Goal: Task Accomplishment & Management: Manage account settings

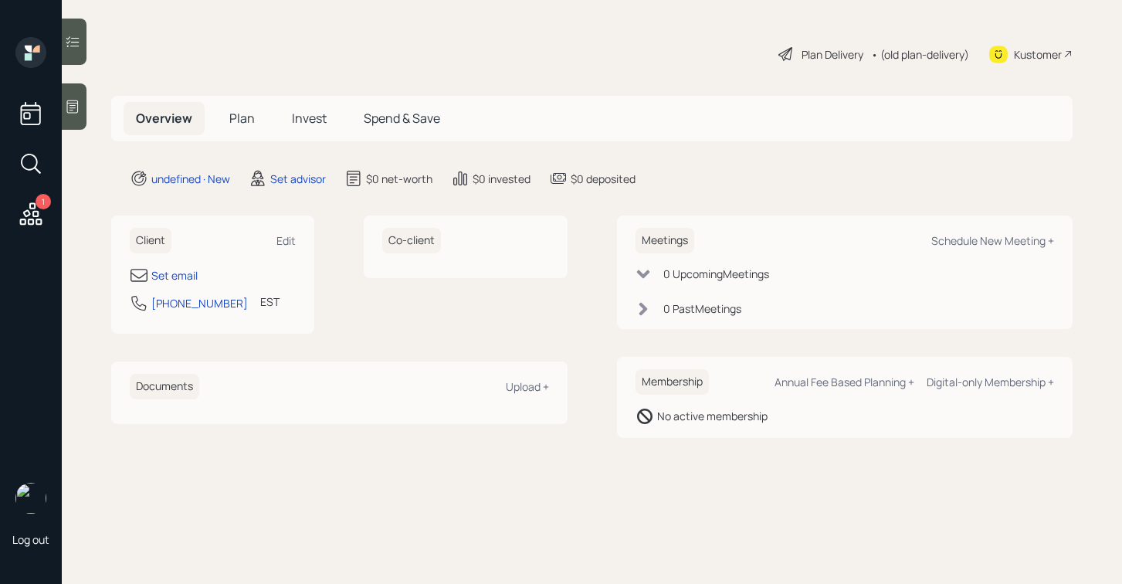
click at [283, 232] on div "Client Edit" at bounding box center [213, 240] width 166 height 25
click at [281, 244] on div "Edit" at bounding box center [285, 240] width 19 height 15
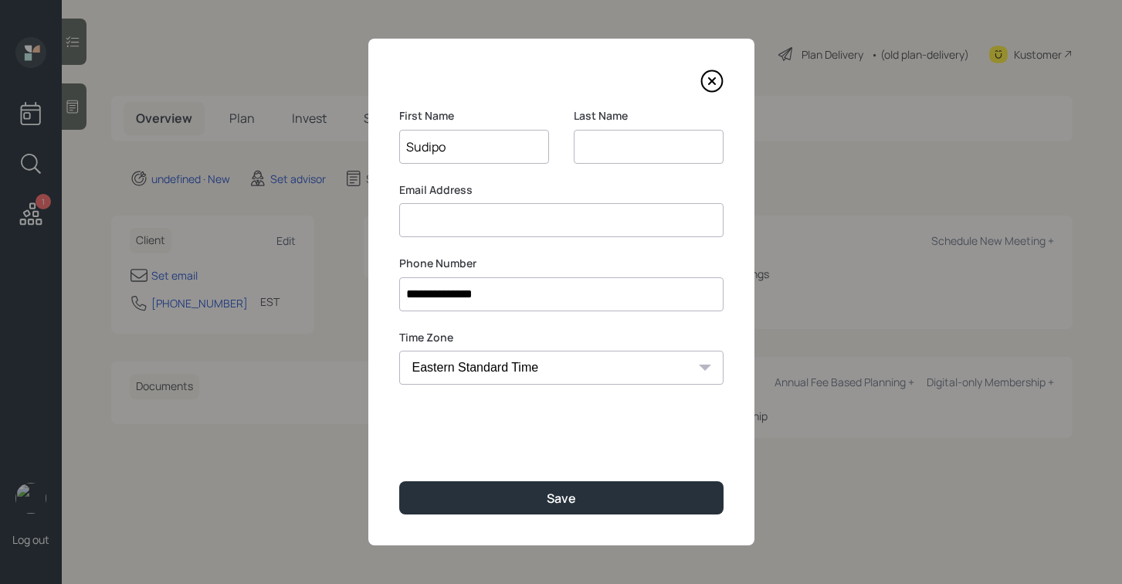
type input "Sudipo"
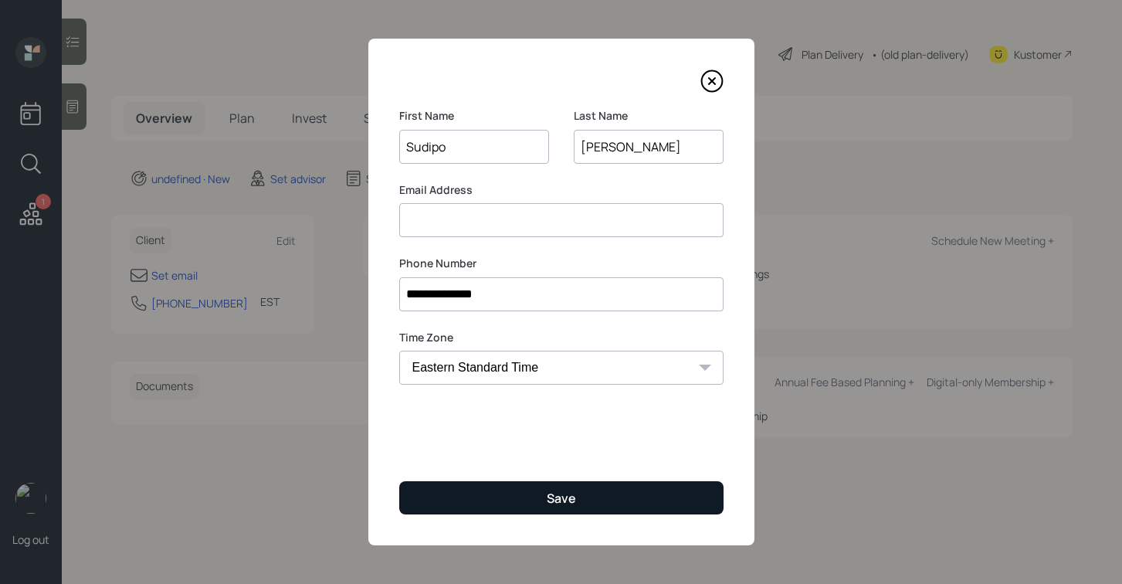
type input "[PERSON_NAME]"
click at [525, 503] on button "Save" at bounding box center [561, 497] width 324 height 33
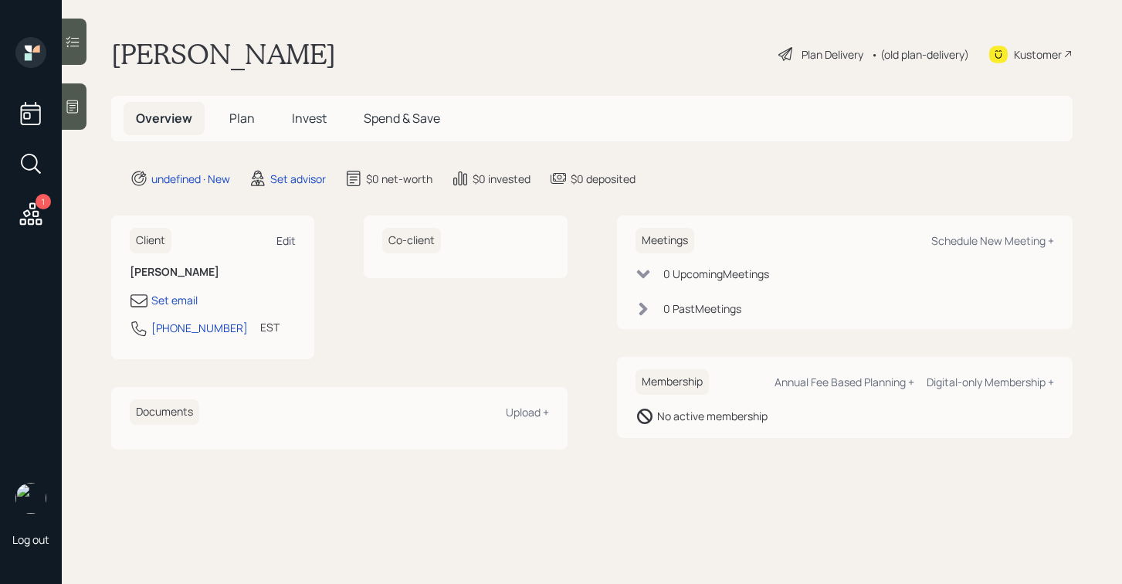
click at [280, 242] on div "Edit" at bounding box center [285, 240] width 19 height 15
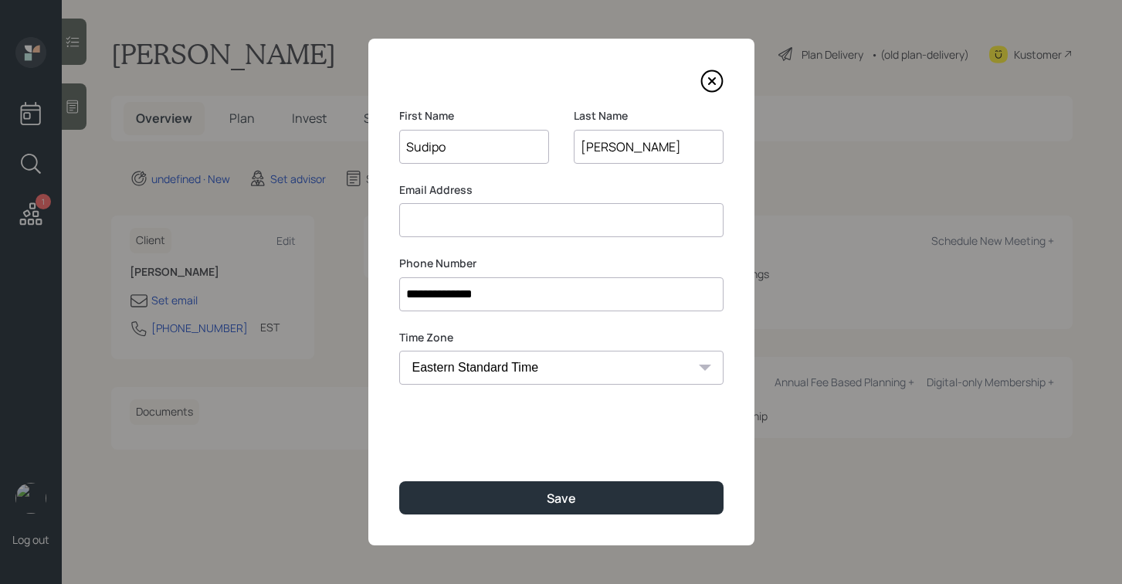
click at [470, 232] on input at bounding box center [561, 220] width 324 height 34
type input "[EMAIL_ADDRESS][DOMAIN_NAME]"
click at [564, 192] on label "Email Address" at bounding box center [561, 189] width 324 height 15
click at [512, 146] on input "Sudipo" at bounding box center [474, 147] width 150 height 34
click at [560, 110] on div "First Name [PERSON_NAME] Last Name [PERSON_NAME]" at bounding box center [561, 145] width 324 height 74
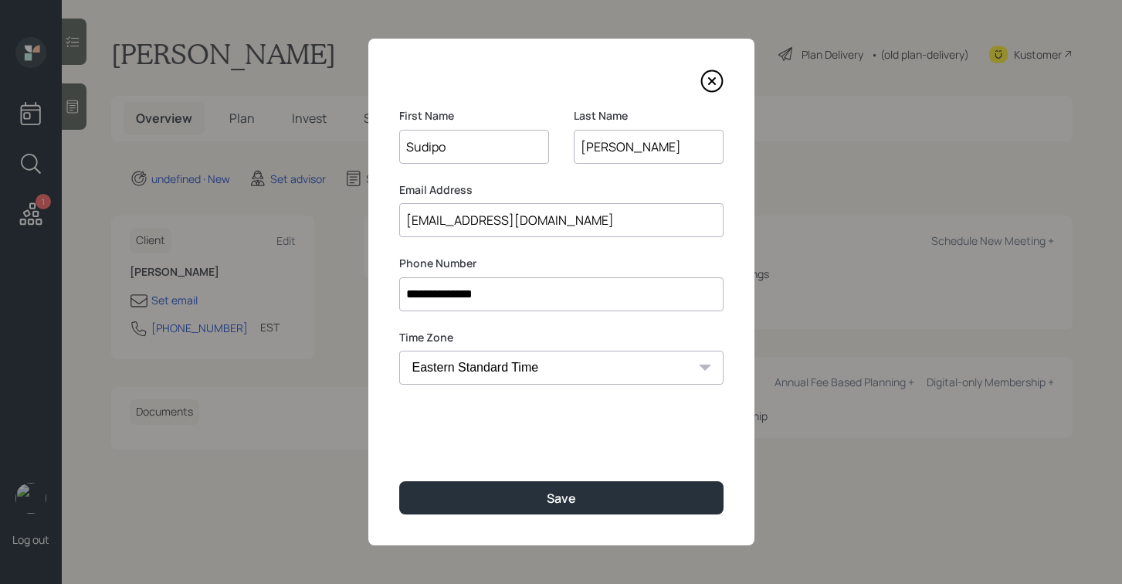
click at [438, 147] on input "Sudipo" at bounding box center [474, 147] width 150 height 34
type input "[GEOGRAPHIC_DATA]"
click at [504, 106] on div "**********" at bounding box center [561, 292] width 386 height 506
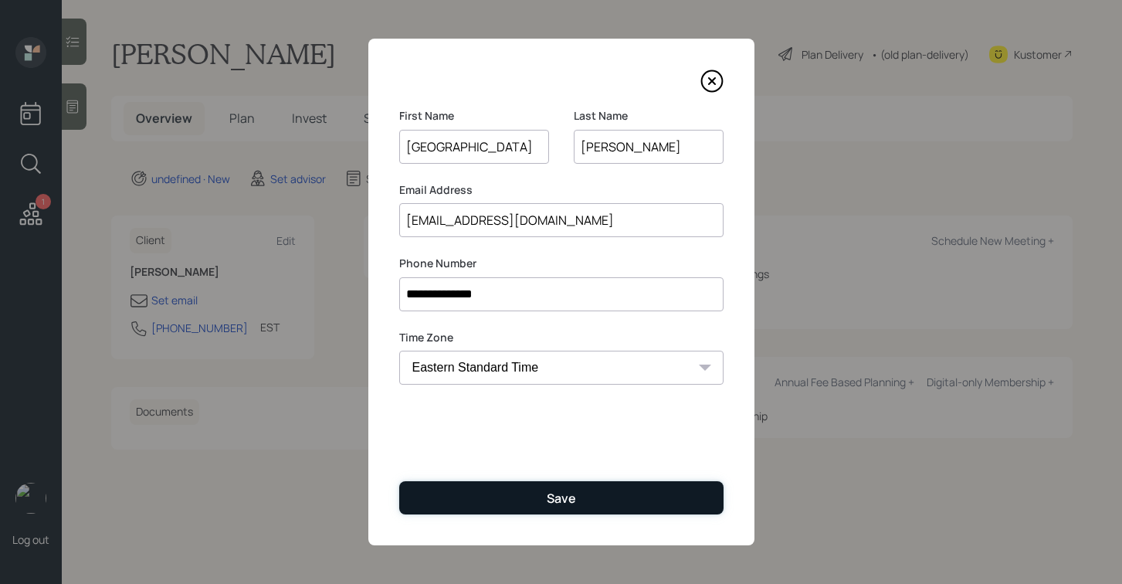
click at [507, 493] on button "Save" at bounding box center [561, 497] width 324 height 33
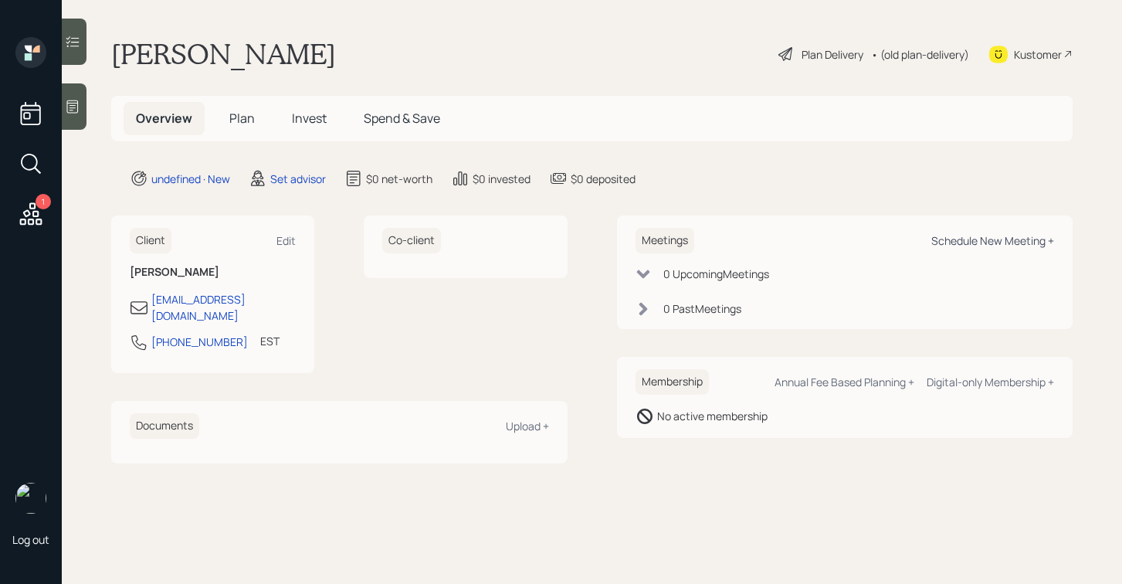
click at [984, 241] on div "Schedule New Meeting +" at bounding box center [992, 240] width 123 height 15
select select "round-[PERSON_NAME]"
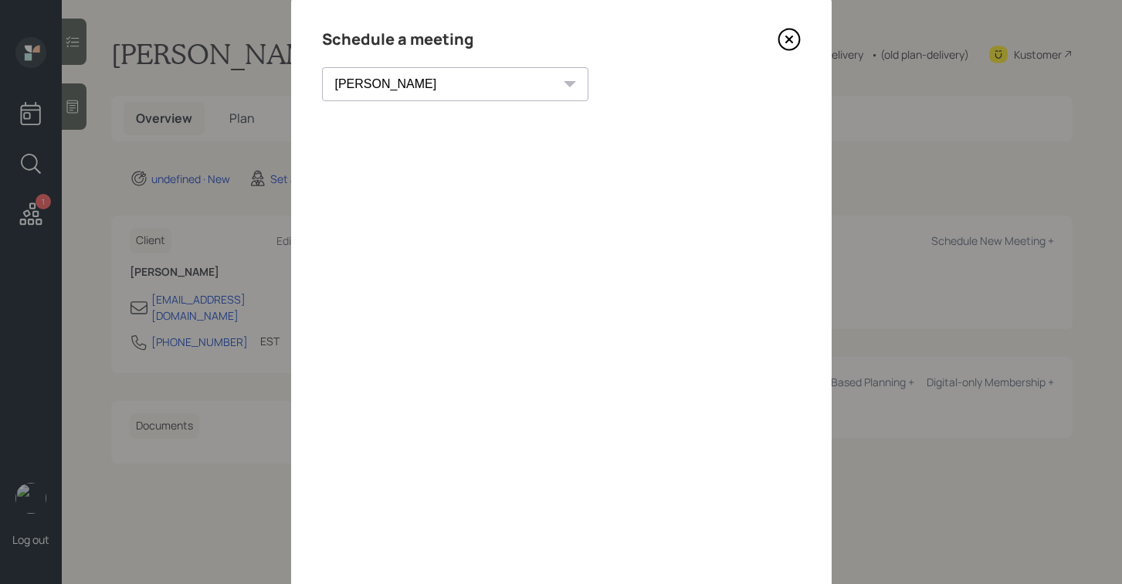
scroll to position [31, 0]
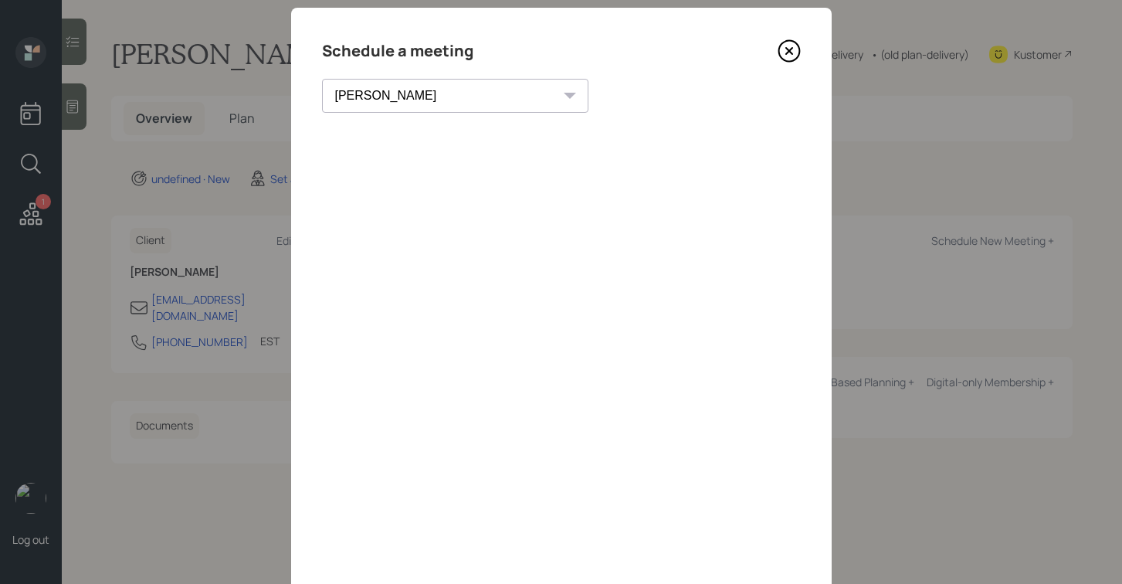
click at [784, 52] on icon at bounding box center [788, 50] width 23 height 23
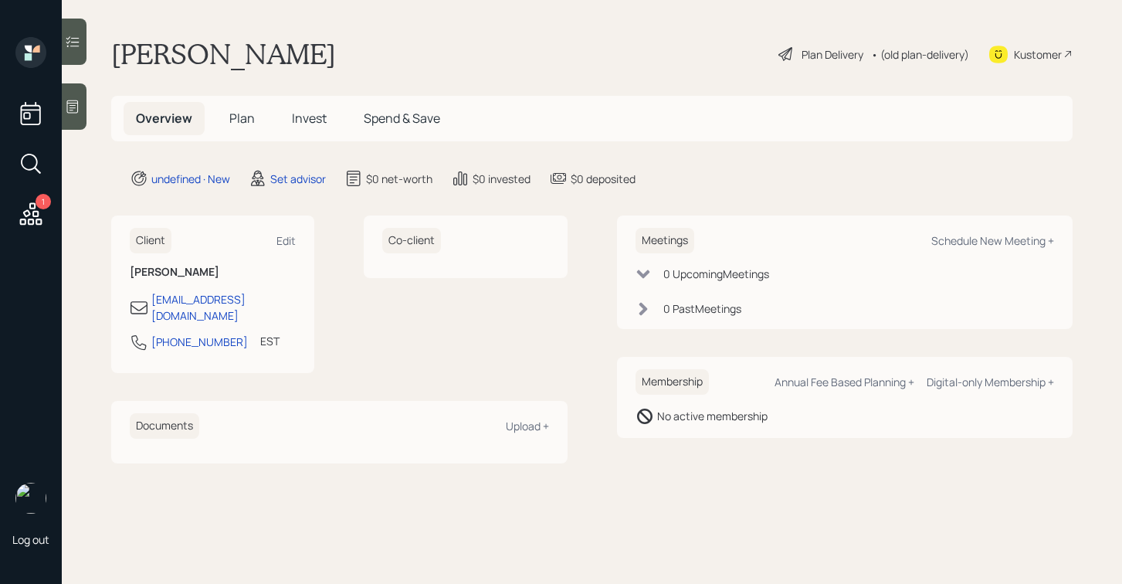
click at [77, 113] on icon at bounding box center [73, 106] width 12 height 13
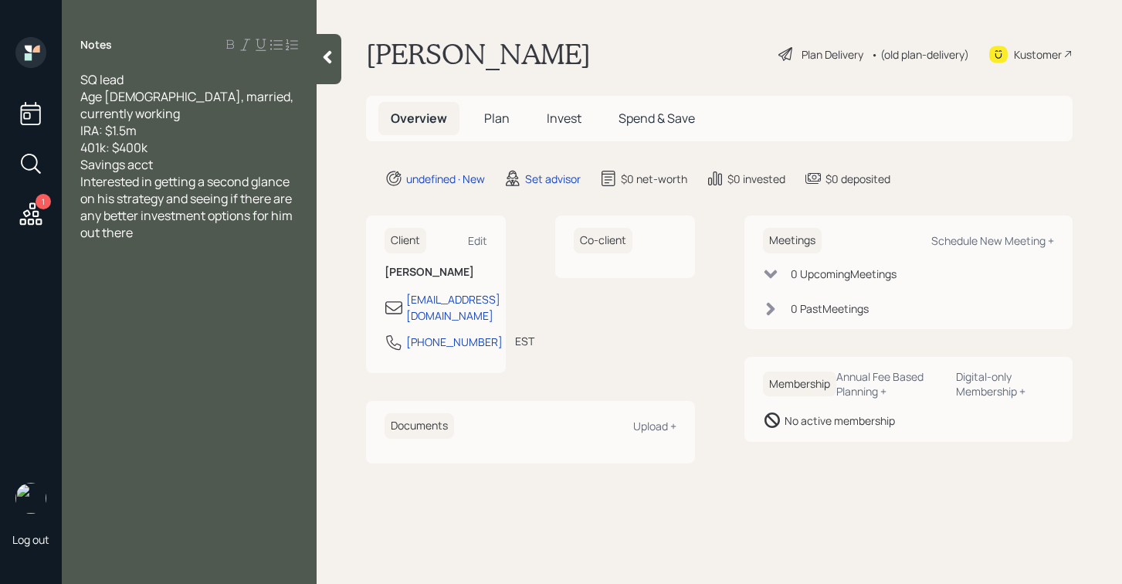
click at [218, 156] on div "Savings acct" at bounding box center [189, 164] width 218 height 17
click at [323, 62] on icon at bounding box center [327, 56] width 15 height 15
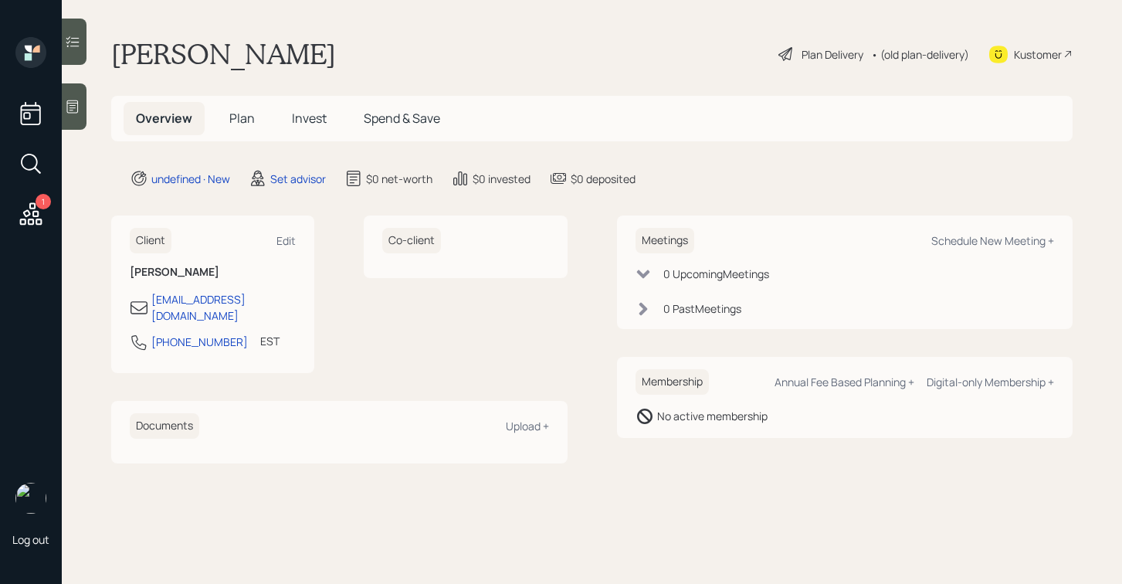
click at [63, 120] on div at bounding box center [74, 106] width 25 height 46
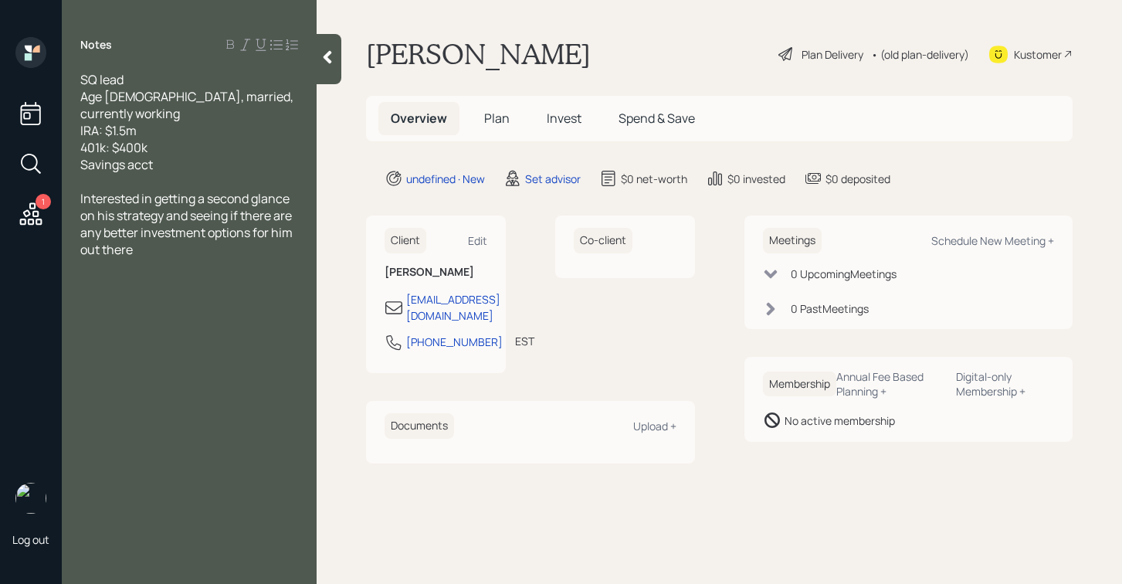
click at [325, 60] on icon at bounding box center [327, 56] width 15 height 15
